Goal: Information Seeking & Learning: Learn about a topic

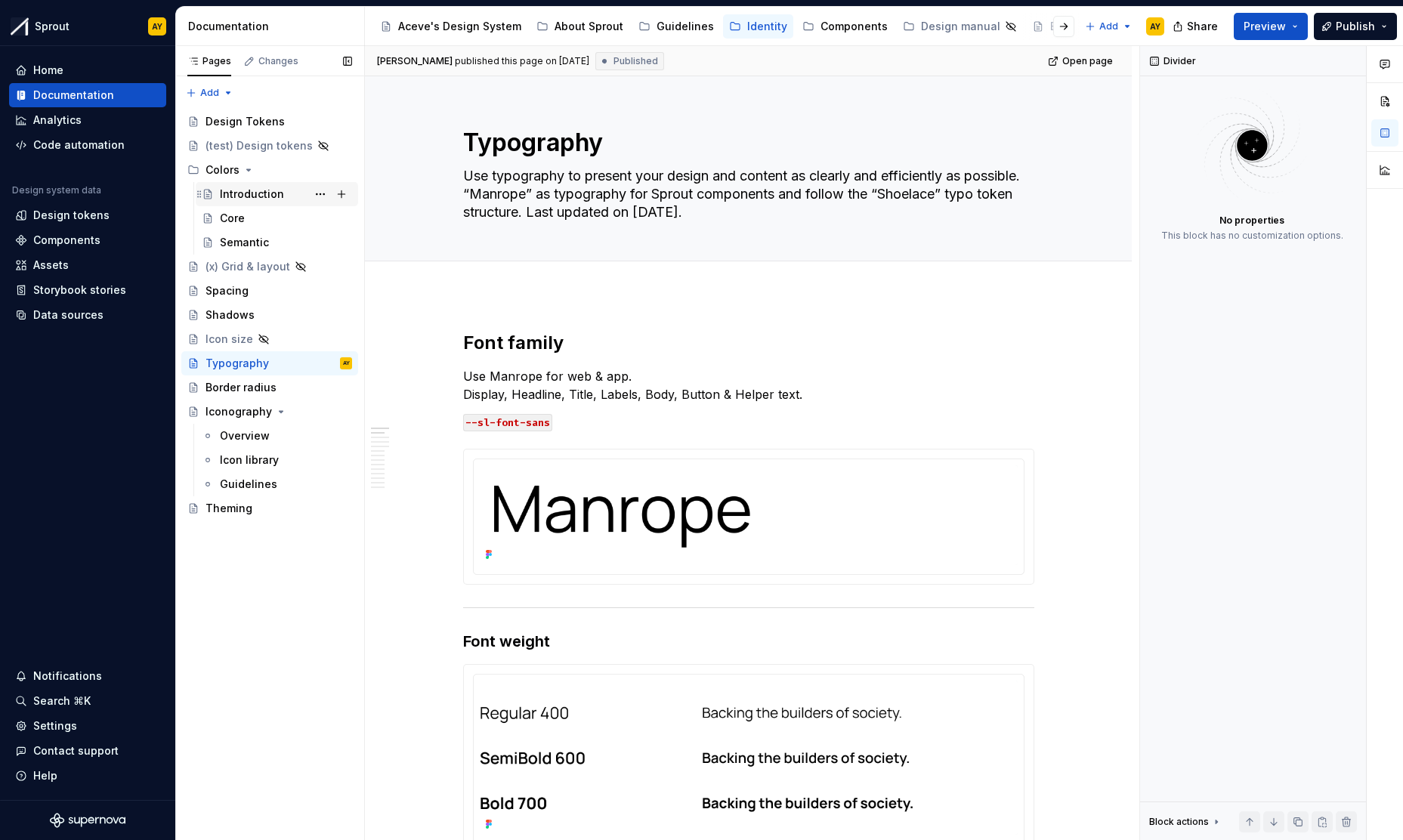
click at [237, 194] on div "Introduction" at bounding box center [252, 193] width 64 height 15
type textarea "*"
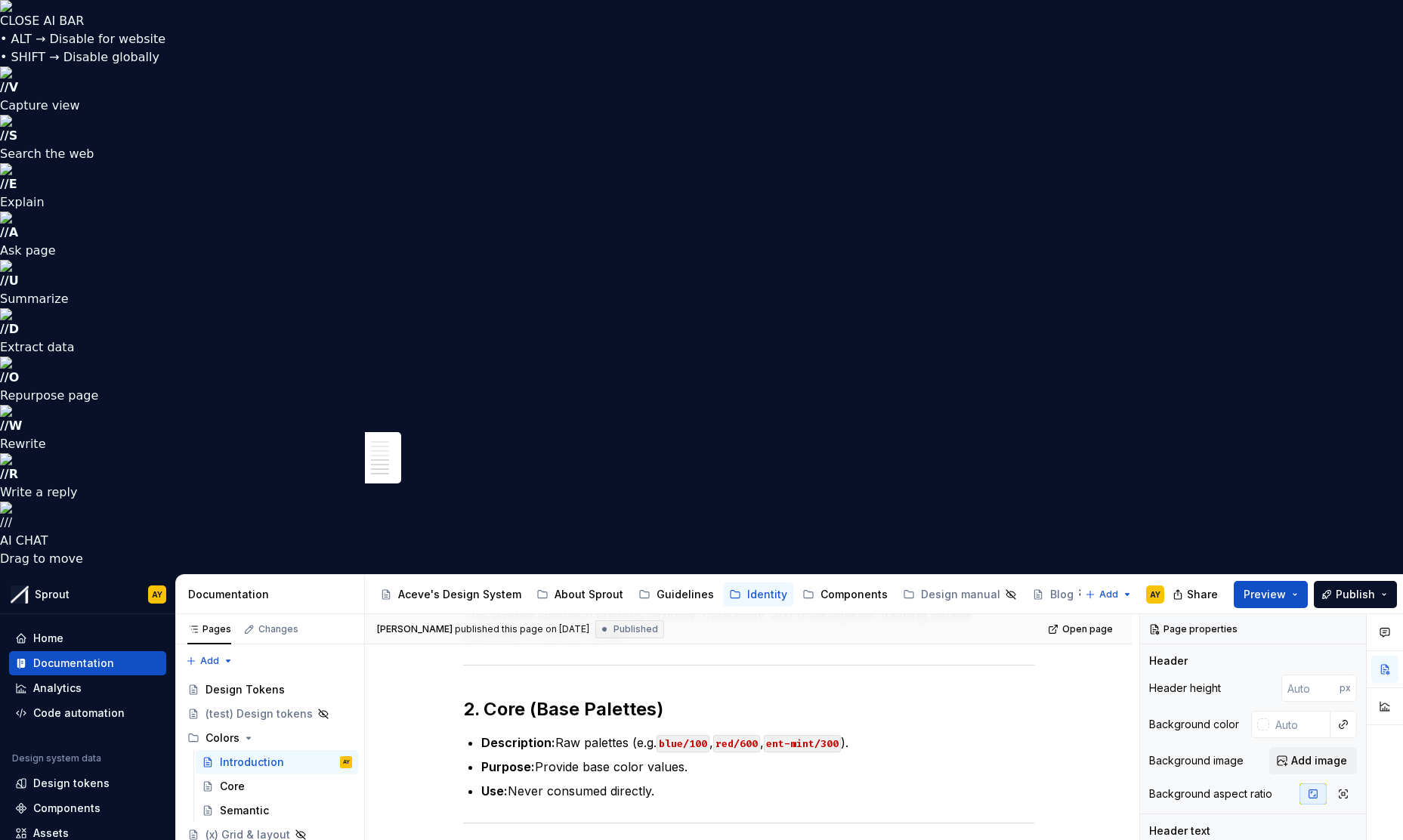
scroll to position [200, 0]
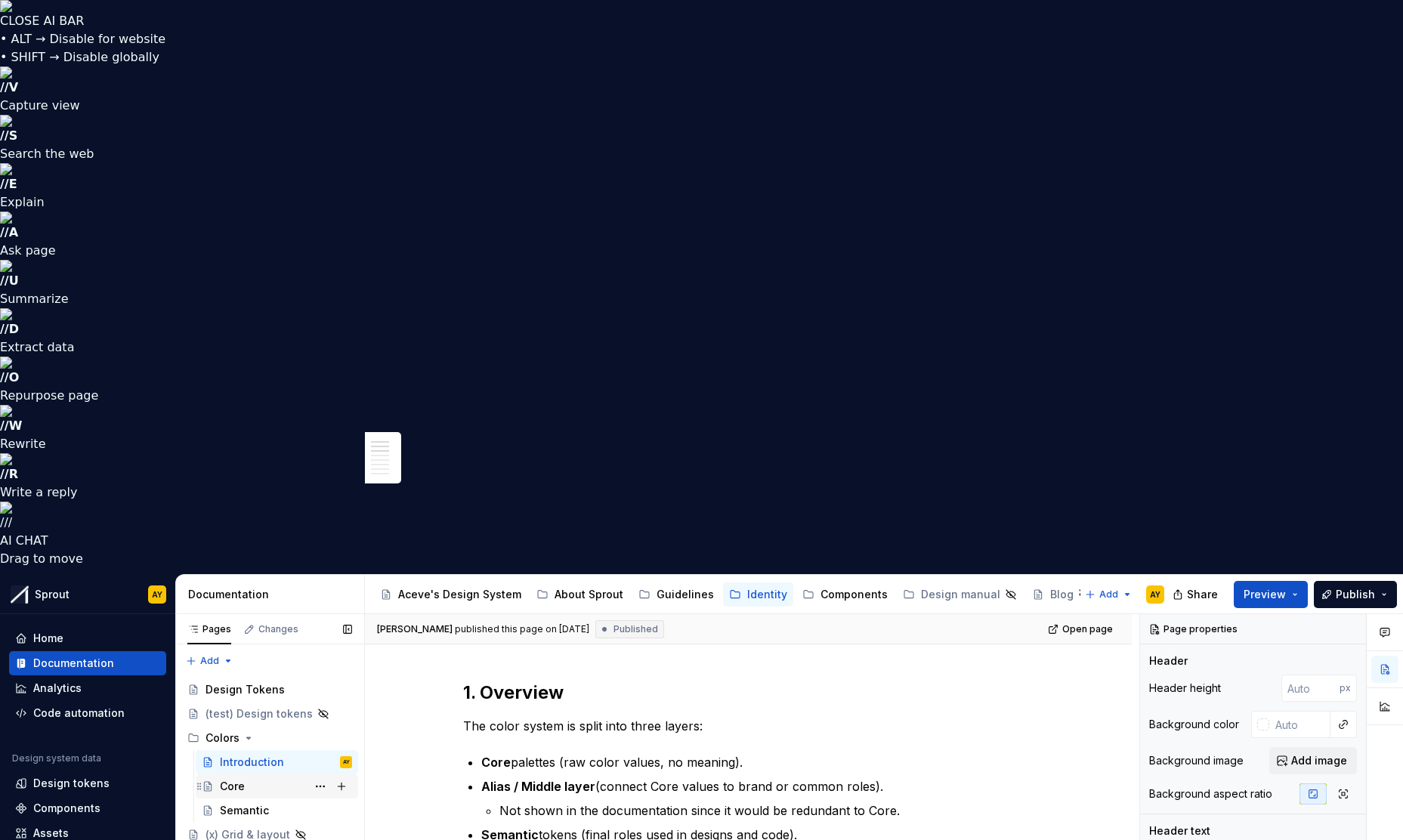
click at [239, 779] on div "Core" at bounding box center [232, 786] width 25 height 15
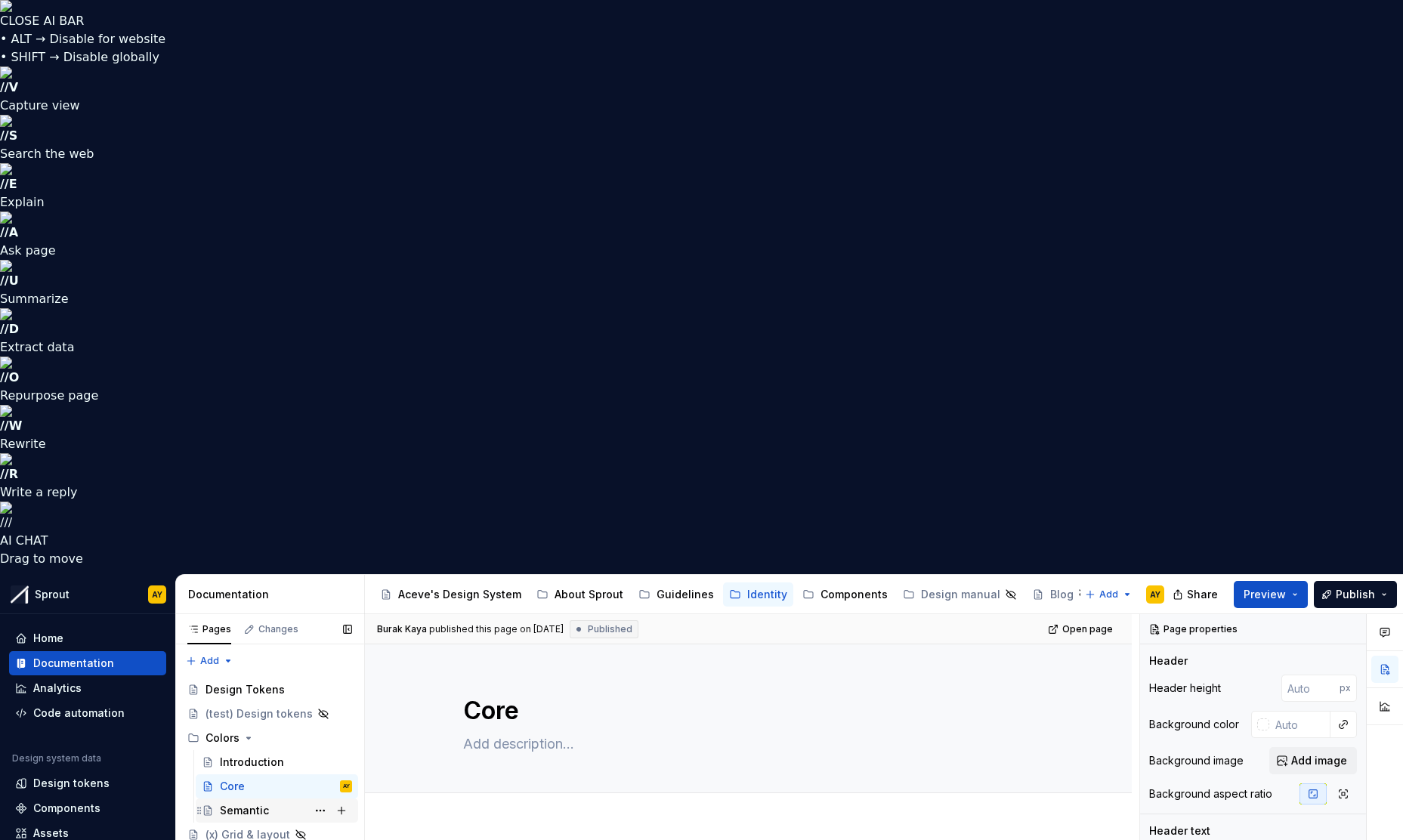
click at [242, 803] on div "Semantic" at bounding box center [244, 810] width 49 height 15
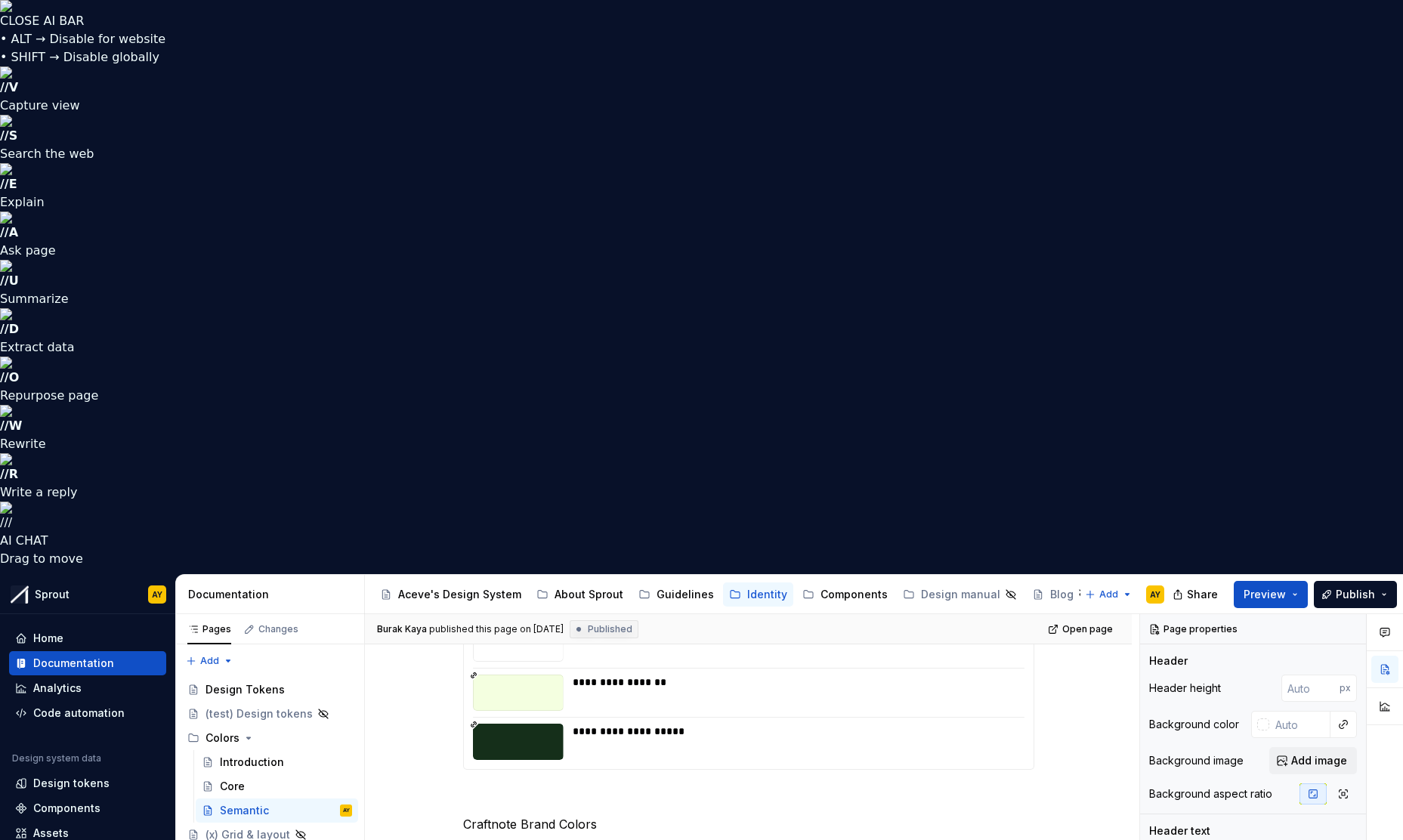
scroll to position [3012, 0]
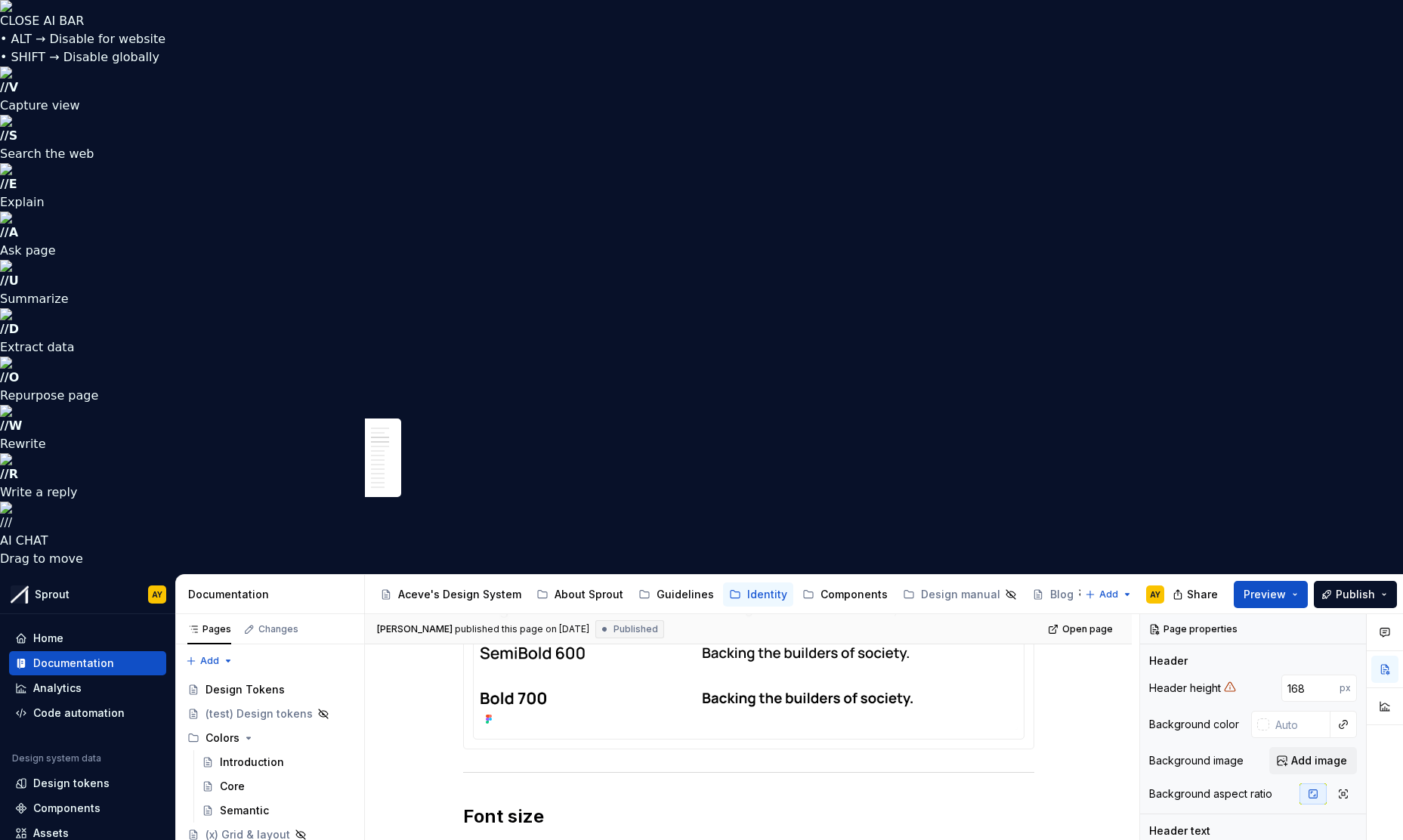
scroll to position [676, 0]
type textarea "*"
